Goal: Navigation & Orientation: Find specific page/section

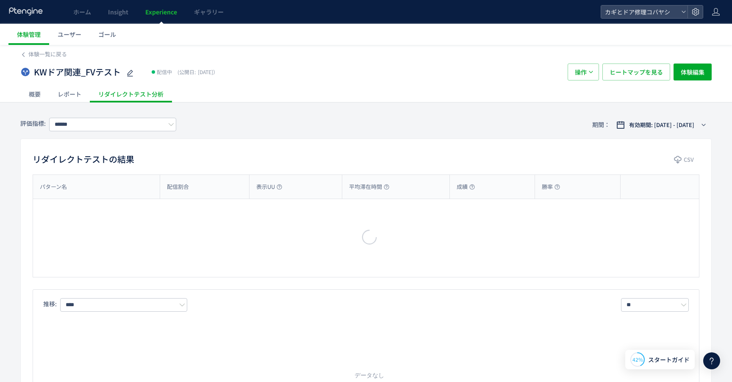
type input "*******"
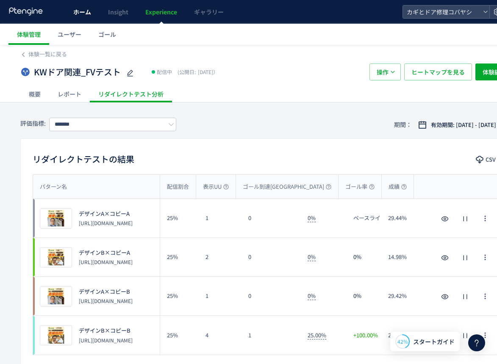
click at [72, 7] on link "ホーム" at bounding box center [82, 12] width 35 height 24
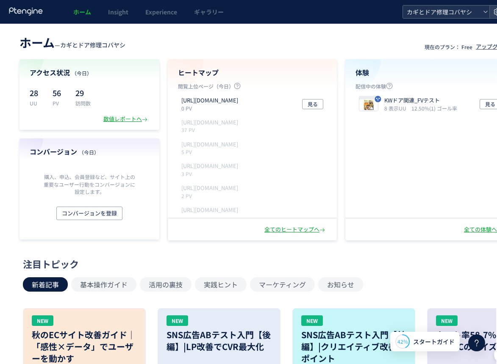
click at [461, 13] on span "カギとドア修理コバヤシ" at bounding box center [441, 12] width 75 height 13
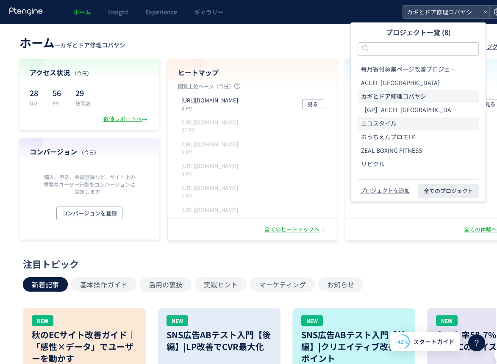
click at [397, 144] on li "エコスタイル" at bounding box center [418, 151] width 121 height 14
